Goal: Ask a question

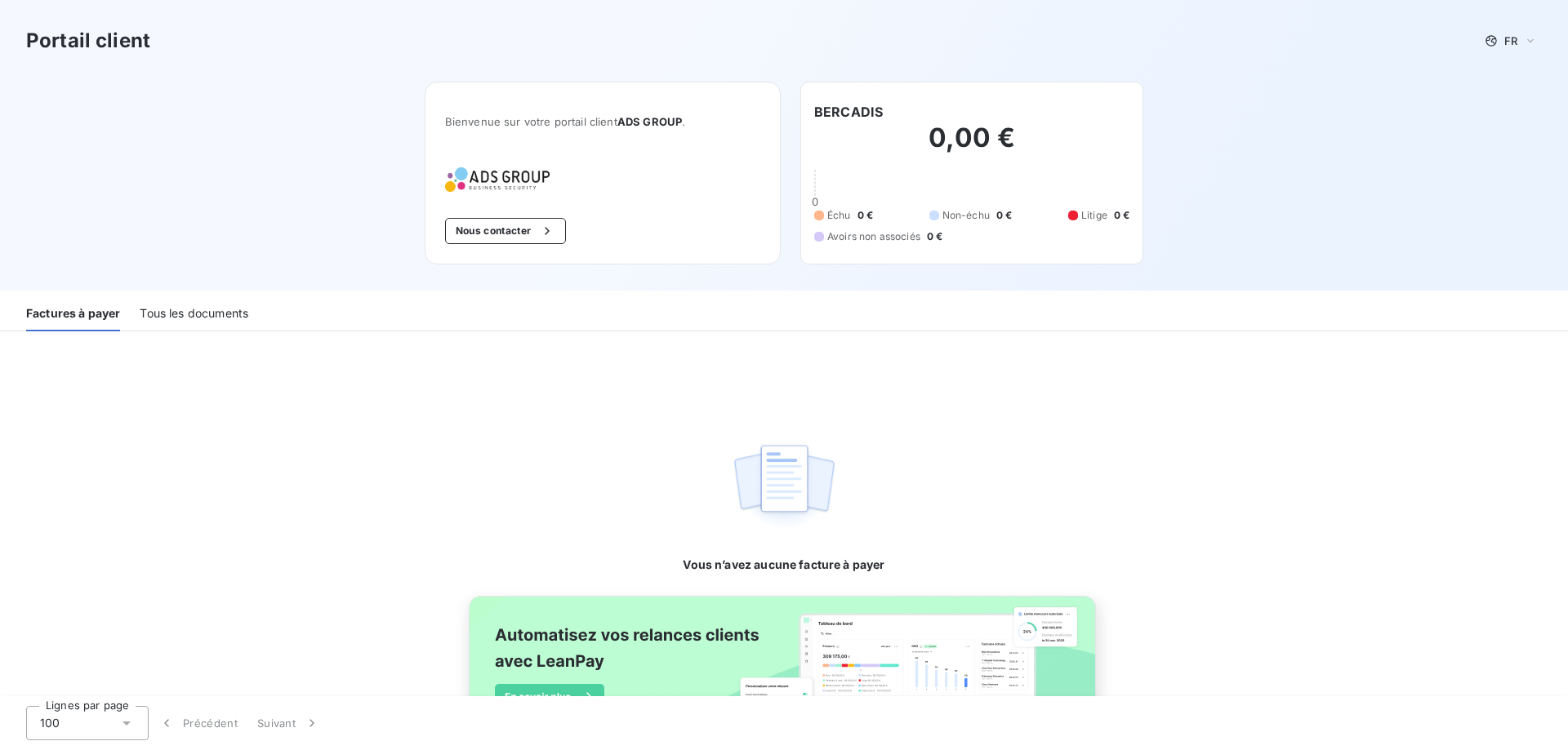
click at [178, 310] on div "Tous les documents" at bounding box center [193, 314] width 108 height 34
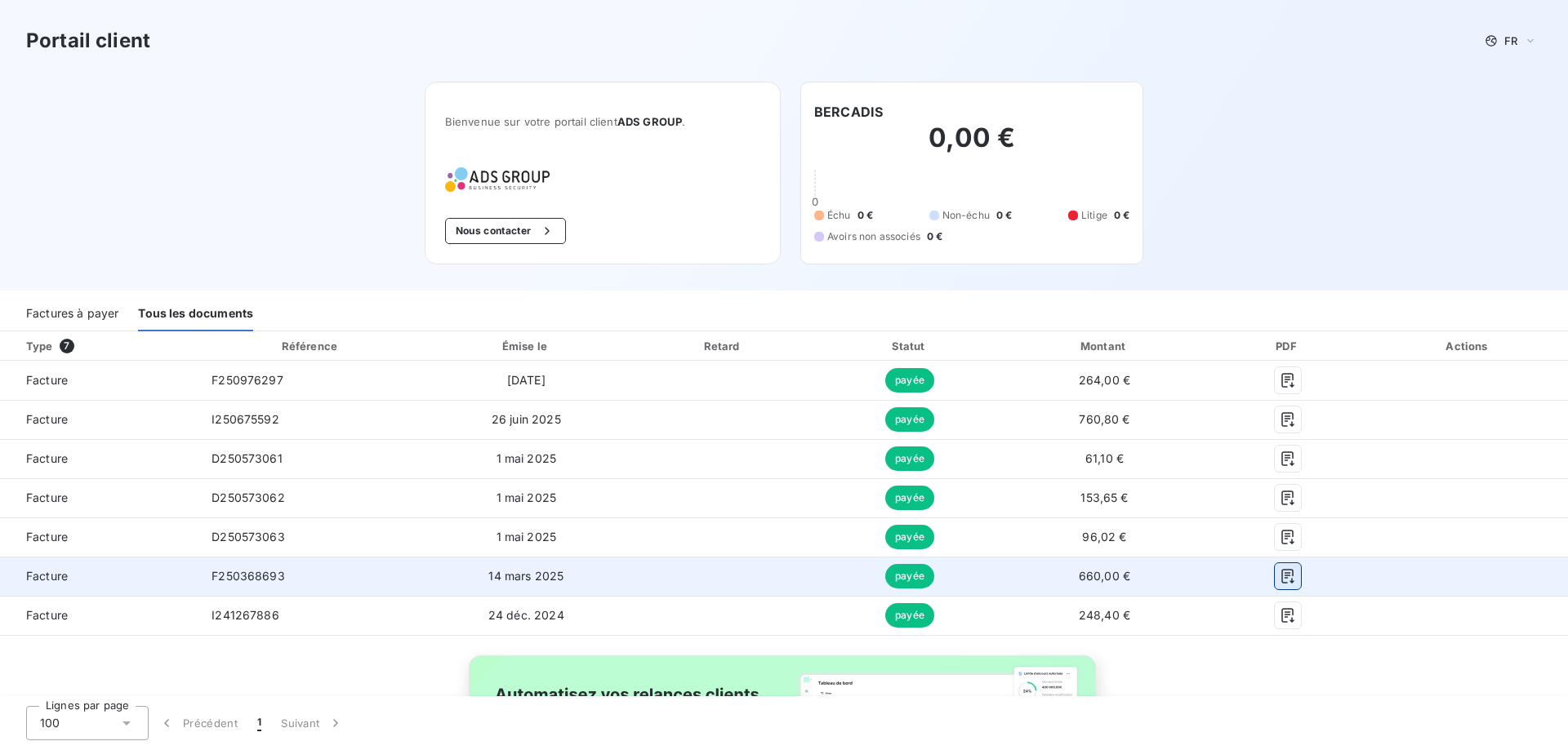
click at [1281, 575] on icon "button" at bounding box center [1287, 577] width 16 height 16
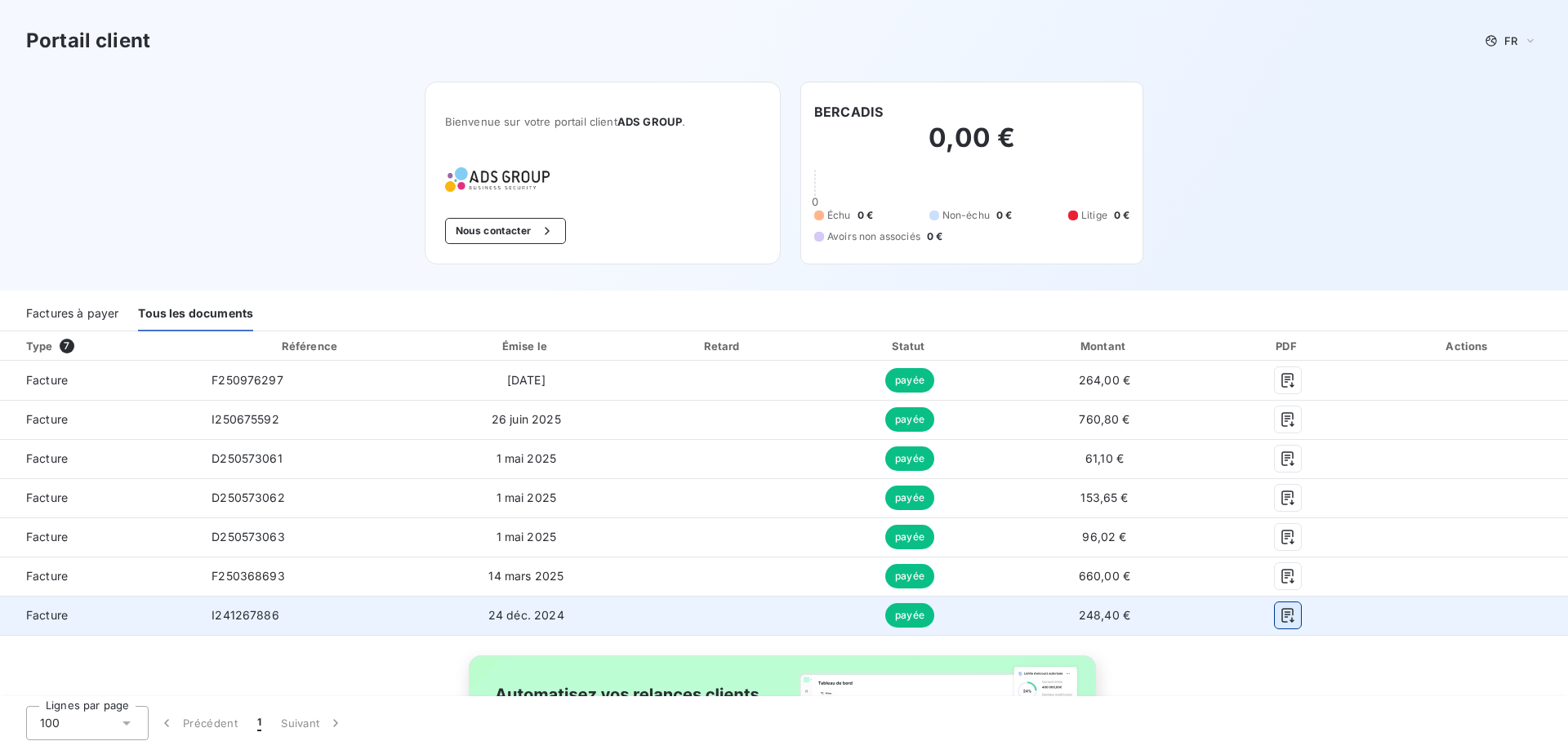
click at [1281, 619] on icon "button" at bounding box center [1287, 615] width 13 height 14
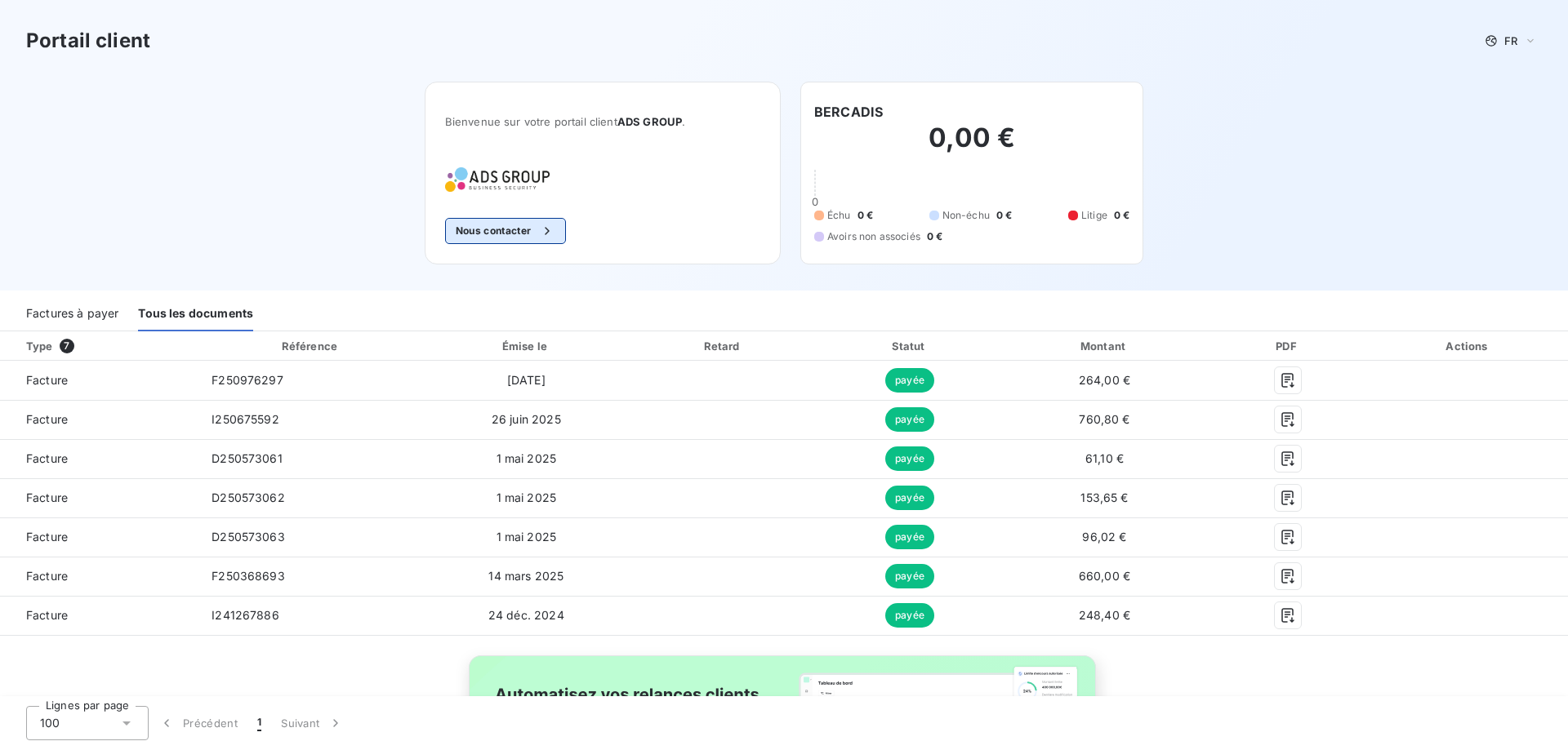
click at [507, 232] on button "Nous contacter" at bounding box center [505, 231] width 121 height 26
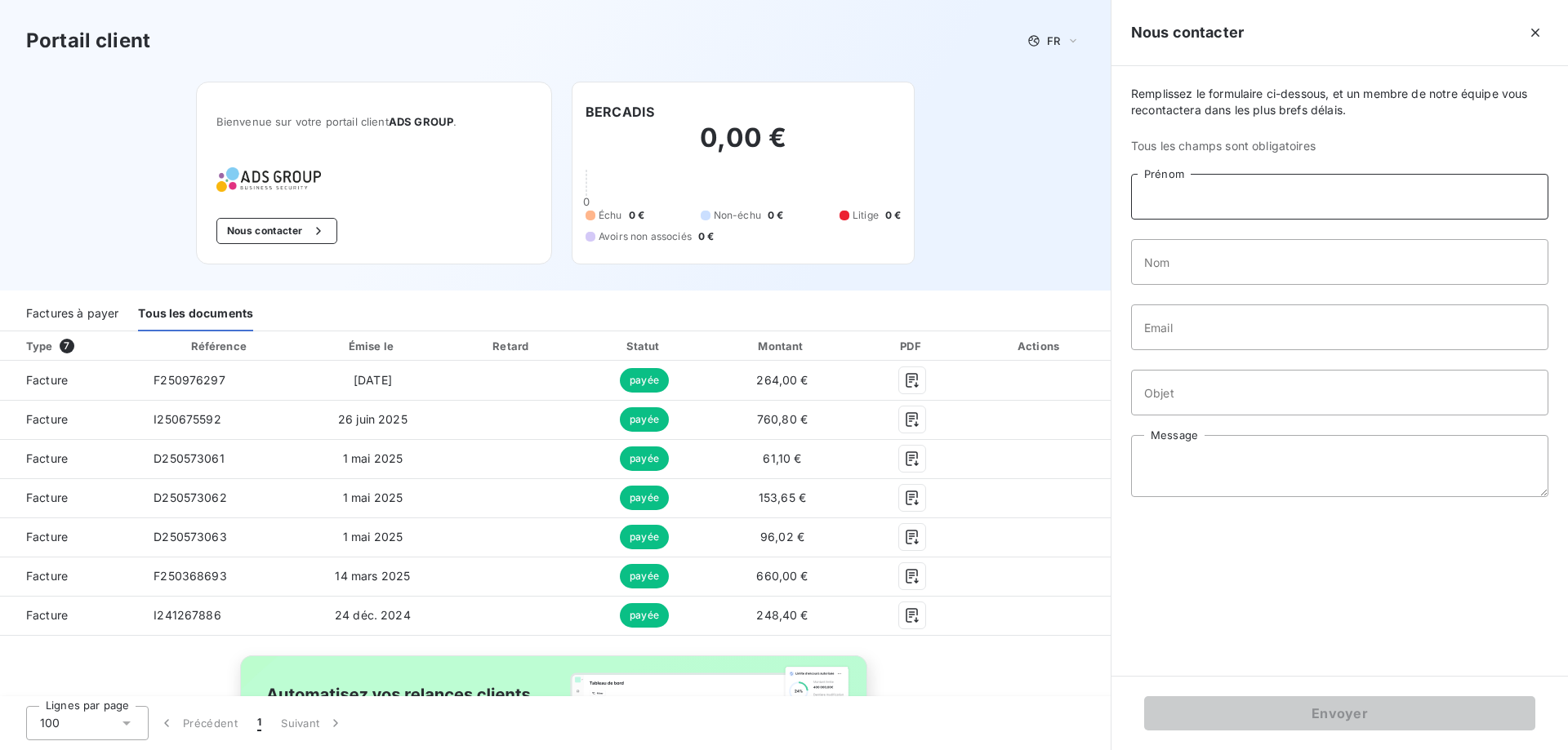
click at [1168, 200] on input "Prénom" at bounding box center [1339, 197] width 417 height 46
type input "[PERSON_NAME]"
type input "LAMY"
type input "[PERSON_NAME][EMAIL_ADDRESS][DOMAIN_NAME]"
click at [1171, 394] on input "Objet" at bounding box center [1339, 392] width 417 height 46
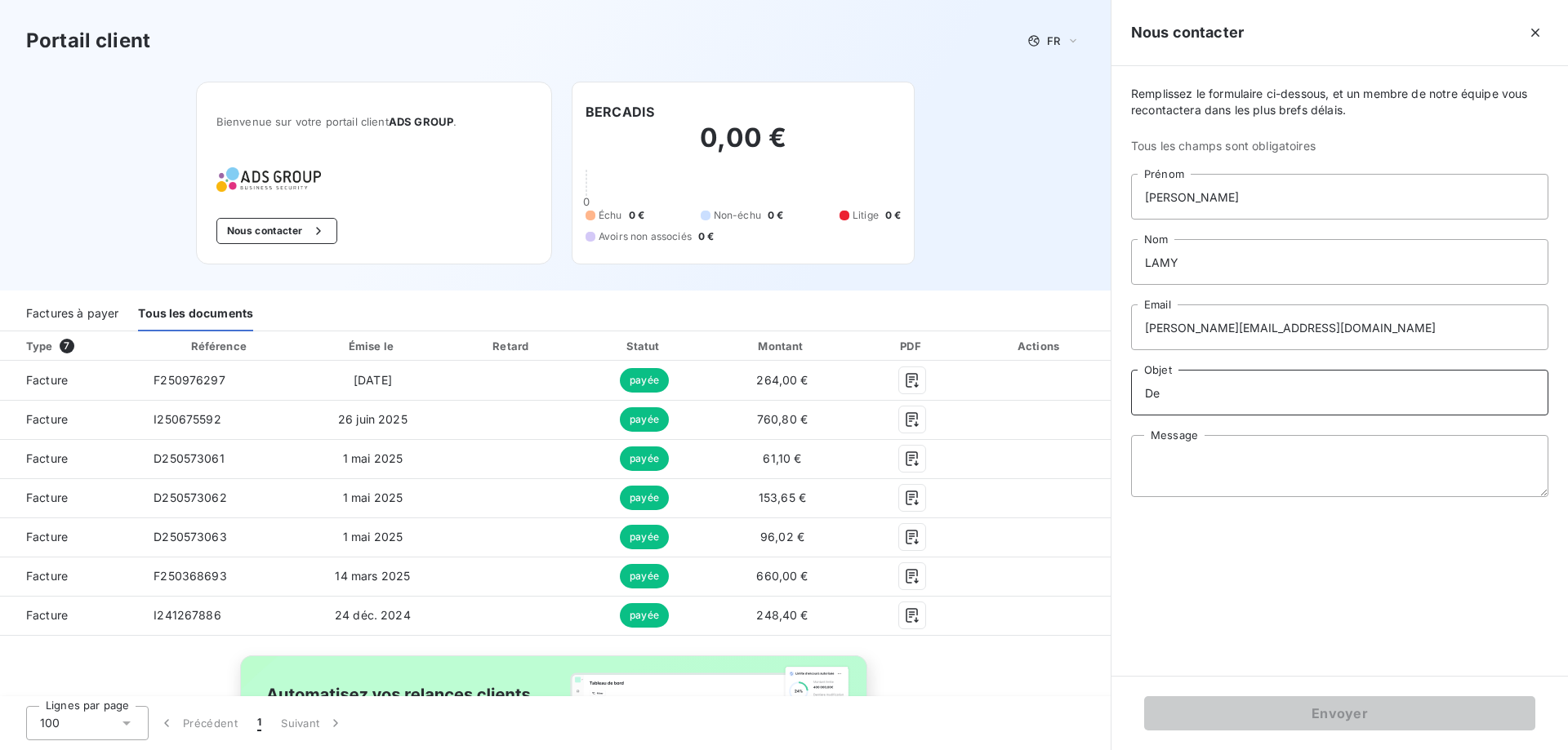
type input "D"
type input "c"
type input "Copie Contrat"
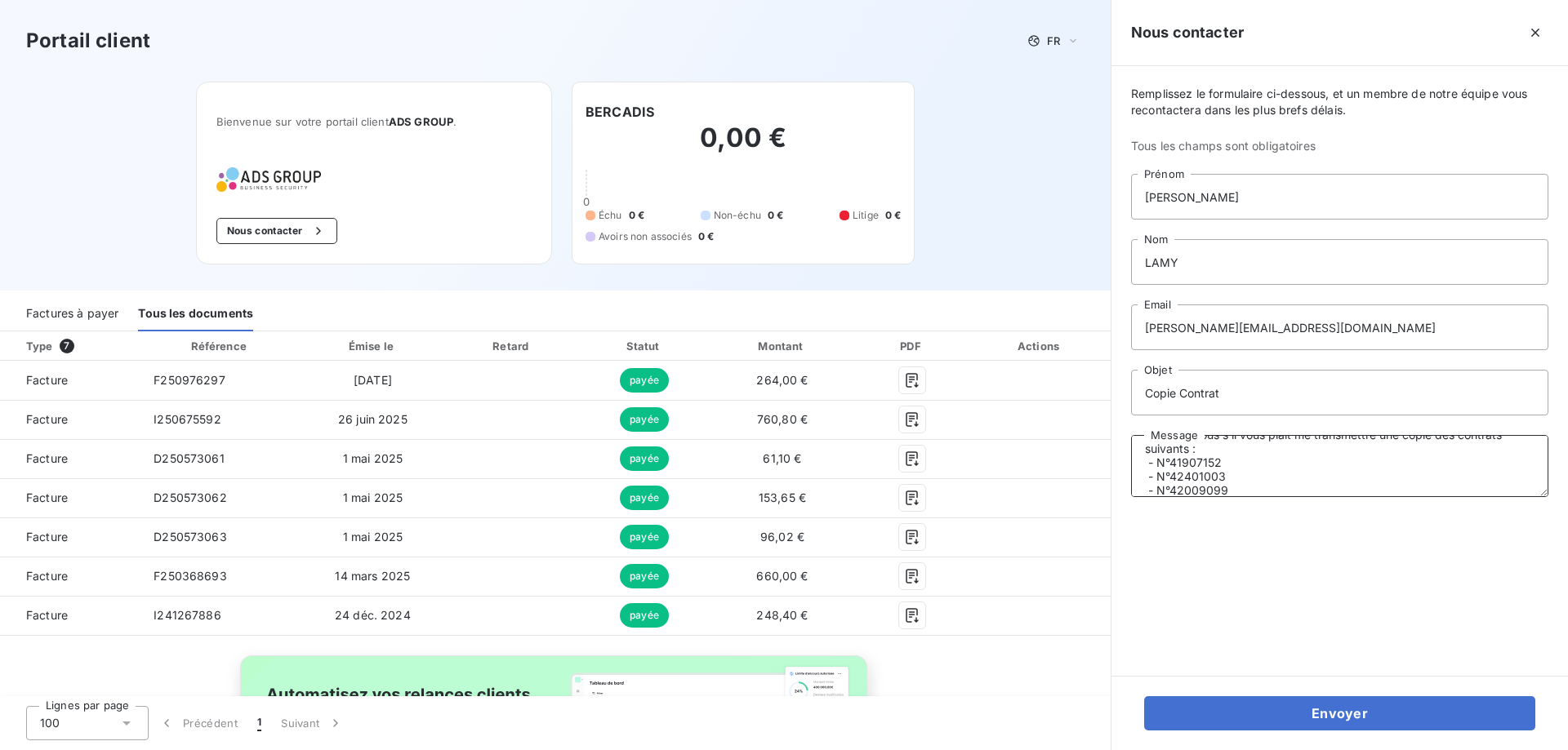
scroll to position [70, 0]
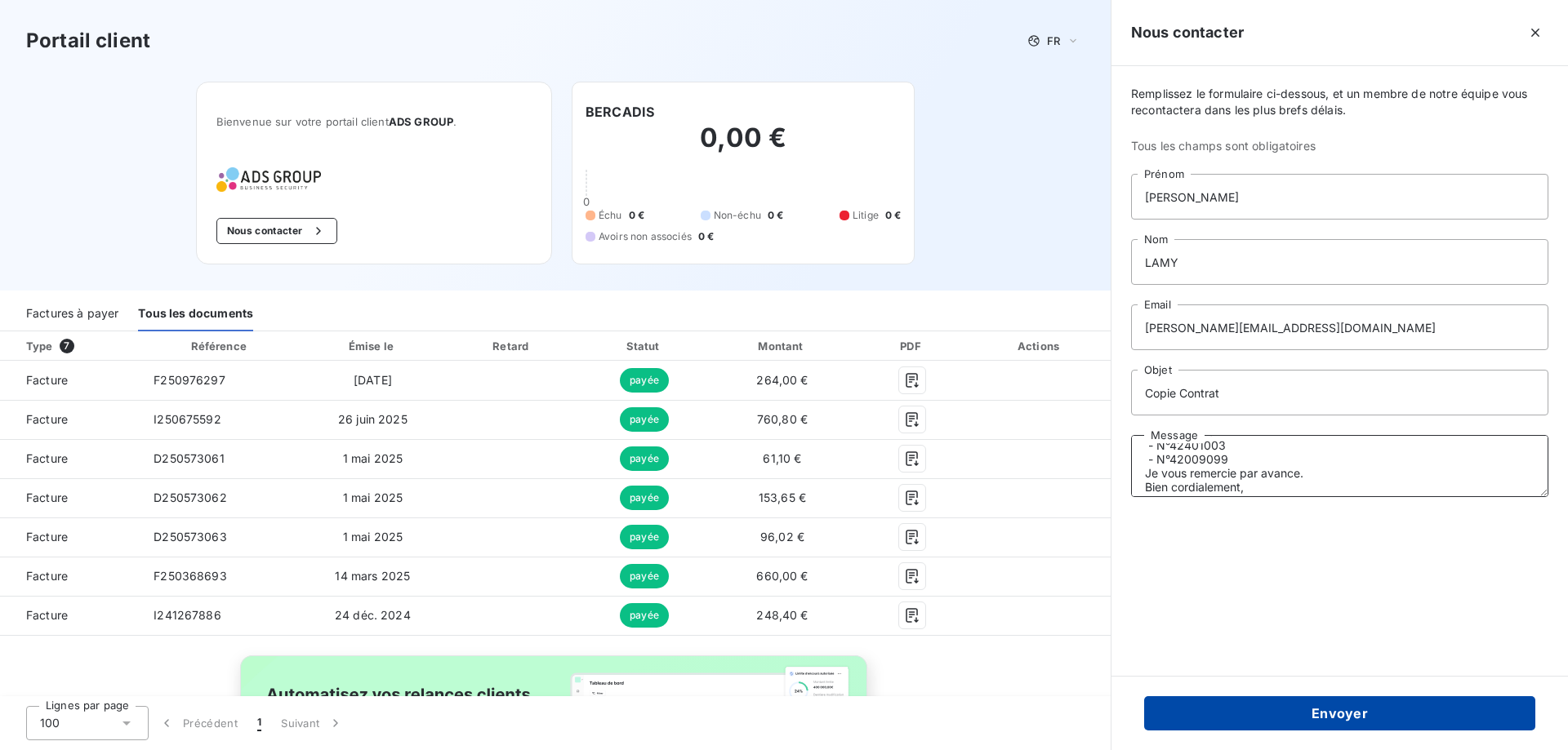
type textarea "Bonjour, Pourriez-vous s'il vous plait me transmettre une copie des contrats su…"
click at [1349, 715] on button "Envoyer" at bounding box center [1339, 713] width 391 height 34
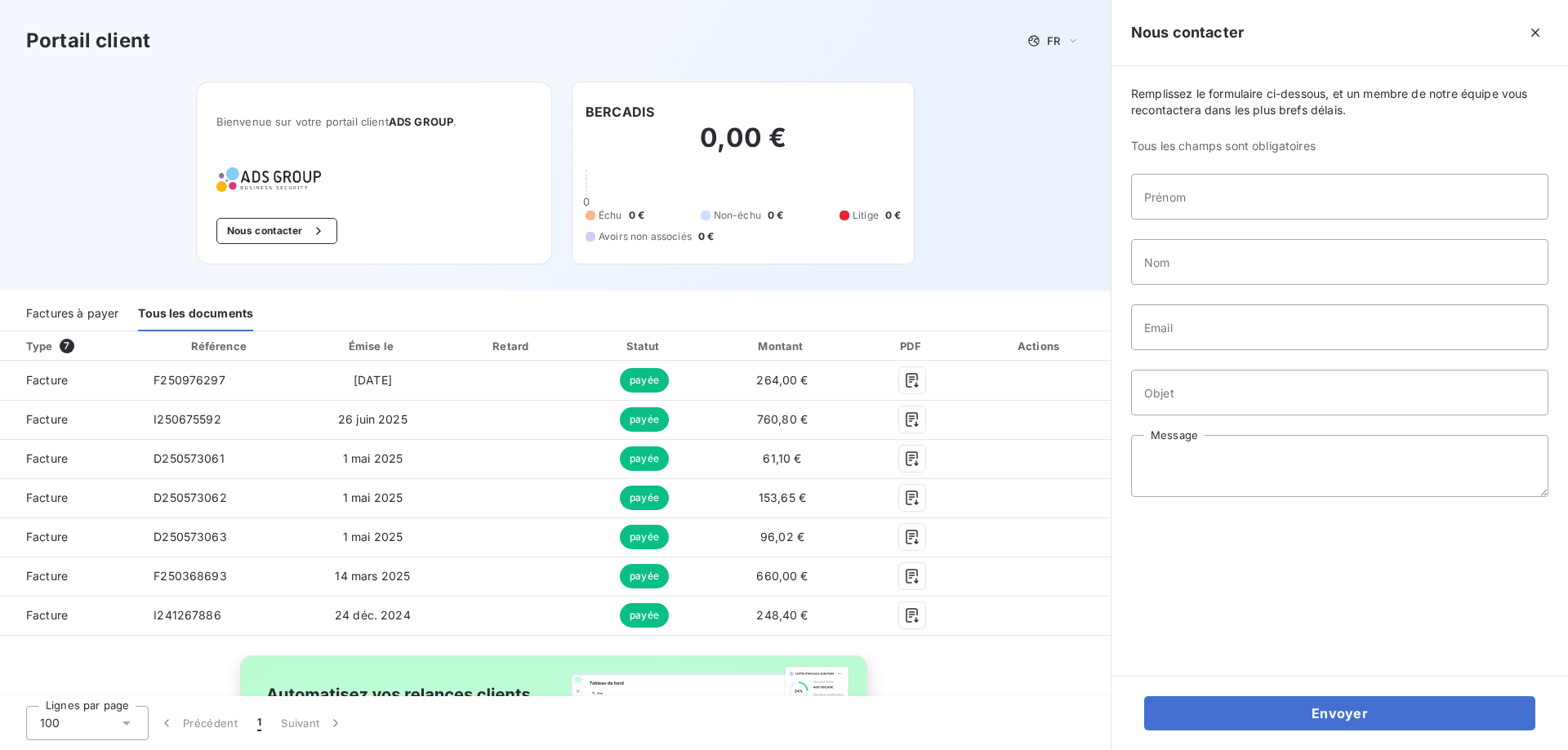
scroll to position [0, 0]
